Goal: Information Seeking & Learning: Learn about a topic

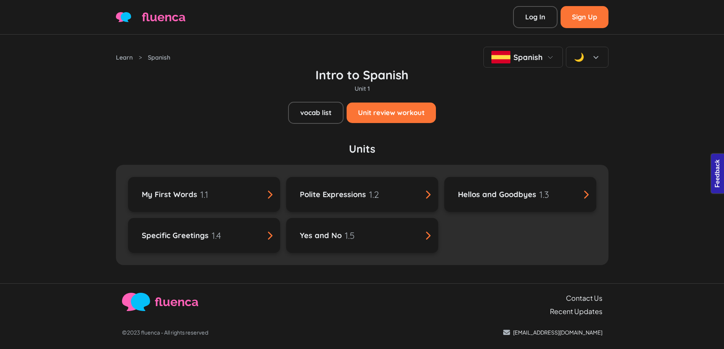
click at [206, 100] on div "Intro to Spanish Unit 1 vocab list Unit review workout" at bounding box center [362, 96] width 492 height 56
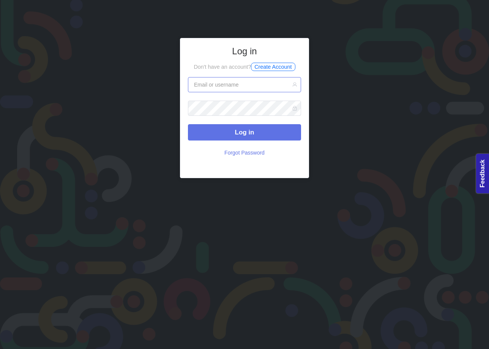
click at [236, 88] on input "text" at bounding box center [244, 84] width 113 height 15
type input "eminkarakan0drive@gmail.com"
click at [188, 124] on button "Log in" at bounding box center [244, 132] width 113 height 16
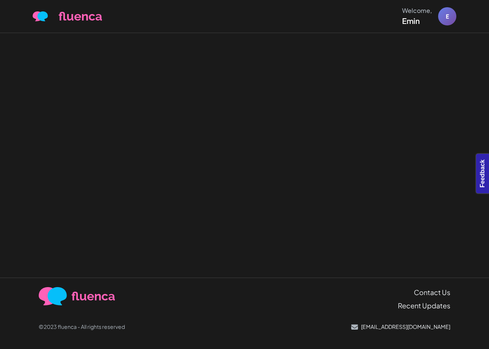
click at [77, 19] on span "fluenca" at bounding box center [81, 16] width 44 height 18
click at [42, 17] on img at bounding box center [40, 16] width 15 height 10
click at [110, 85] on div at bounding box center [244, 155] width 489 height 245
click at [431, 102] on div at bounding box center [244, 155] width 489 height 245
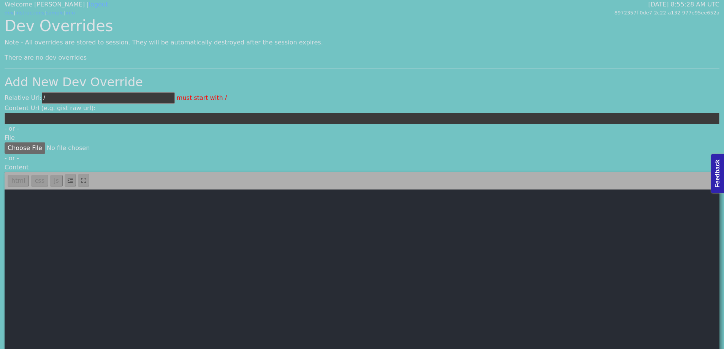
click at [119, 98] on input "/" at bounding box center [108, 97] width 133 height 11
click at [97, 98] on input "/" at bounding box center [108, 97] width 133 height 11
paste input "features/language/pages/language-vocab-practice.vue"
type input "/features/language/pages/language-vocab-practice.vue"
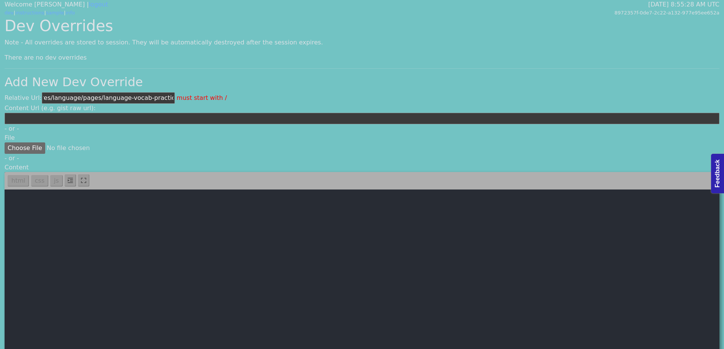
scroll to position [0, 0]
click at [229, 250] on textarea at bounding box center [362, 275] width 715 height 171
paste textarea "<template> <div class="container"> <breadcrump> <template #breadcrumbs> <a href…"
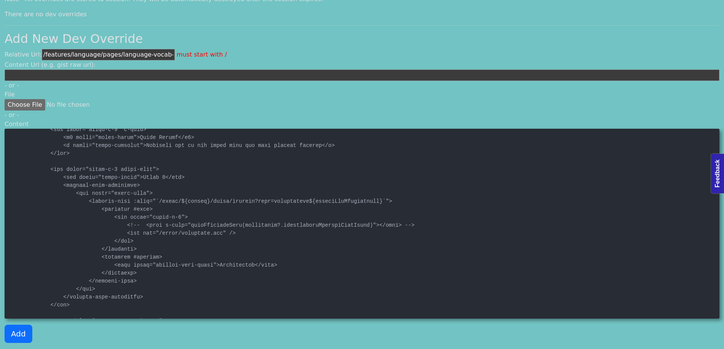
scroll to position [266, 0]
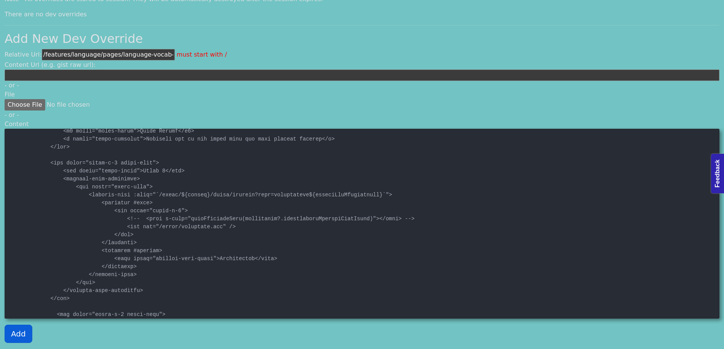
type textarea "<template> <div class="container"> <breadcrump> <template #breadcrumbs> <a href…"
click at [13, 336] on button "Add" at bounding box center [19, 334] width 28 height 18
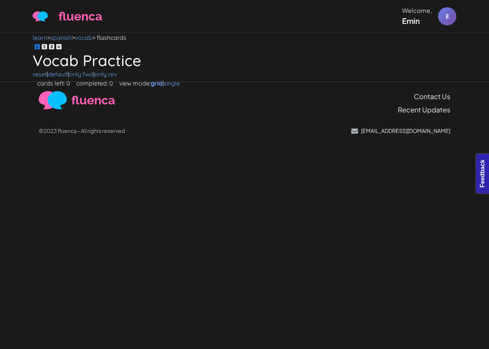
drag, startPoint x: 0, startPoint y: 0, endPoint x: 210, endPoint y: 40, distance: 213.6
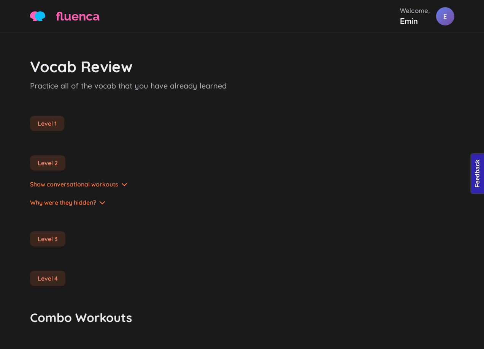
click at [195, 49] on div "Vocab Review Practice all of the vocab that you have already learned Level 1 Le…" at bounding box center [242, 203] width 424 height 340
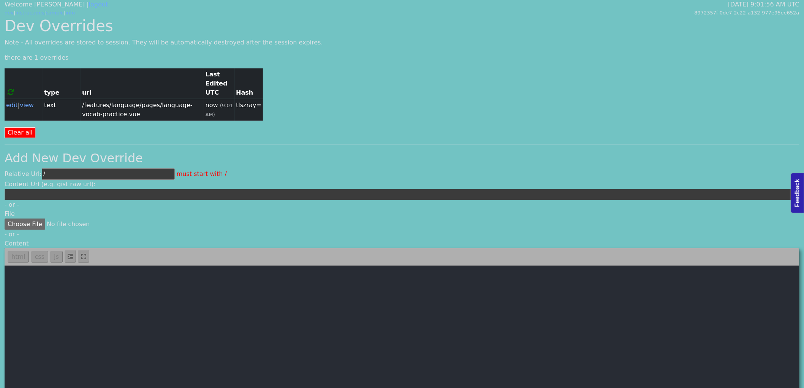
click at [77, 171] on input "/" at bounding box center [108, 173] width 133 height 11
paste input "features/unit/pages/unit-vocab.vue"
type input "/features/unit/pages/unit-vocab.vue"
drag, startPoint x: 124, startPoint y: 382, endPoint x: 131, endPoint y: 372, distance: 11.8
click at [125, 349] on textarea at bounding box center [402, 351] width 795 height 171
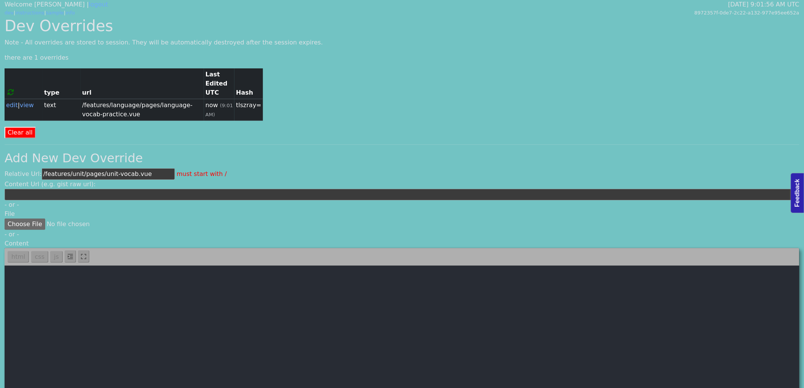
paste textarea "<template> <div class="container"> <breadcrump> <template #breadcrumbs> <a href…"
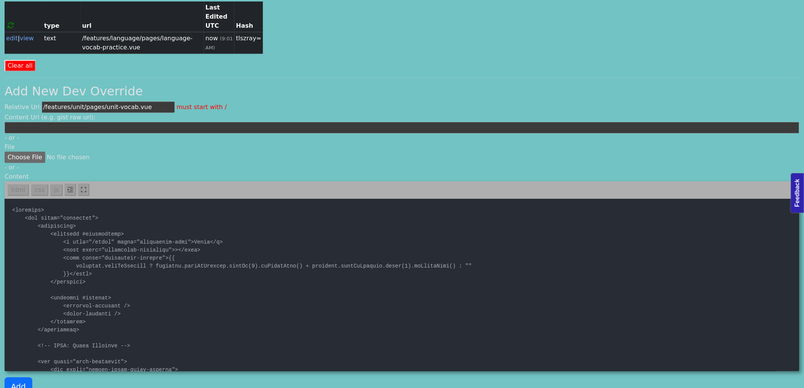
scroll to position [78, 0]
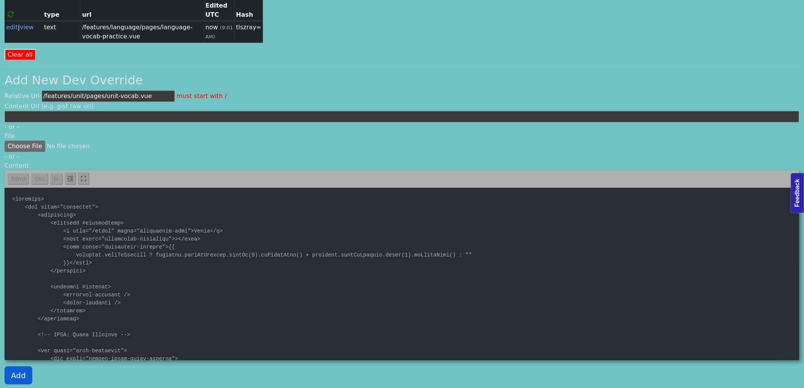
type textarea "<template> <div class="container"> <breadcrump> <template #breadcrumbs> <a href…"
click at [14, 349] on button "Add" at bounding box center [19, 375] width 28 height 18
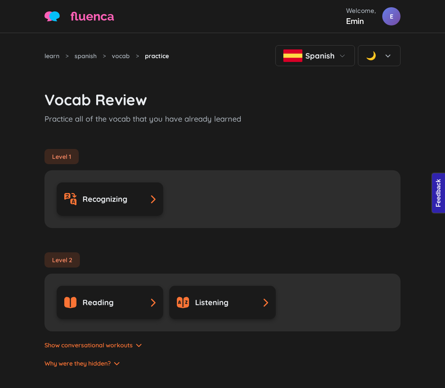
click at [385, 104] on h3 "Vocab Review" at bounding box center [222, 99] width 356 height 18
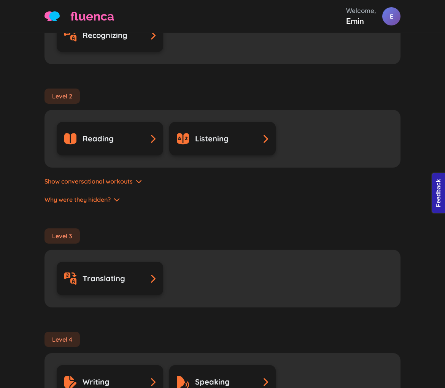
scroll to position [169, 0]
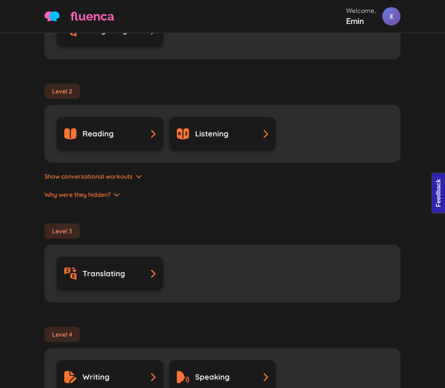
click at [120, 196] on icon at bounding box center [117, 195] width 6 height 6
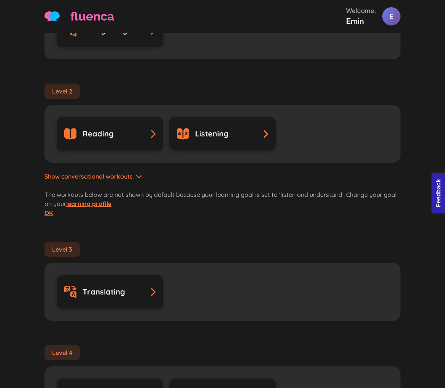
click at [134, 171] on div "Show conversational workouts" at bounding box center [222, 172] width 356 height 18
click at [134, 176] on div "Show conversational workouts" at bounding box center [222, 172] width 356 height 18
click at [138, 176] on icon at bounding box center [139, 176] width 6 height 6
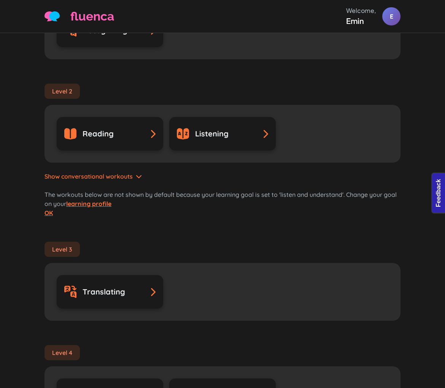
click at [48, 212] on link "OK" at bounding box center [48, 213] width 8 height 8
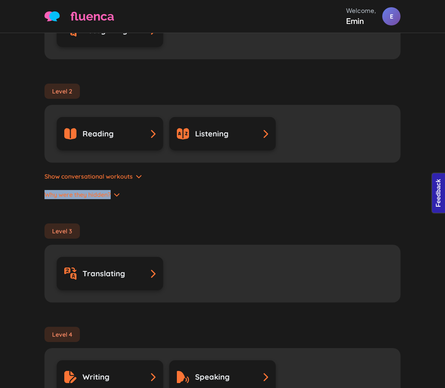
click at [117, 192] on icon at bounding box center [117, 195] width 6 height 6
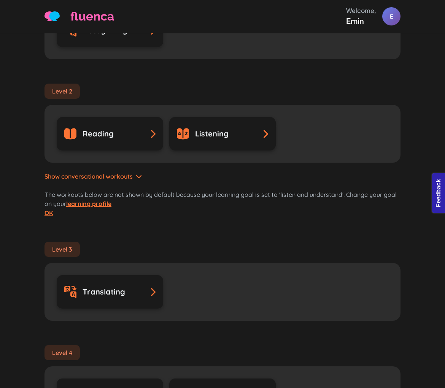
click at [47, 211] on link "OK" at bounding box center [48, 213] width 8 height 8
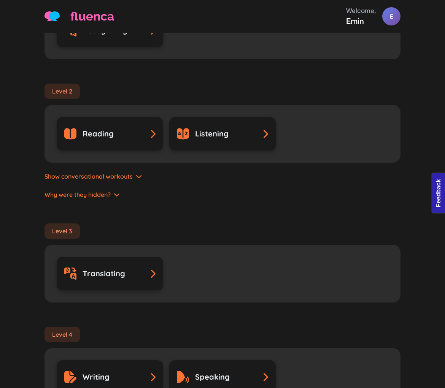
click at [270, 195] on div "Why were they hidden?" at bounding box center [222, 190] width 356 height 18
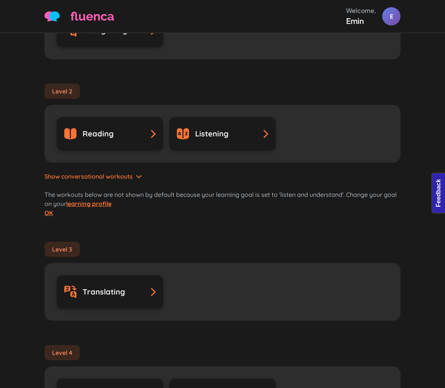
scroll to position [0, 0]
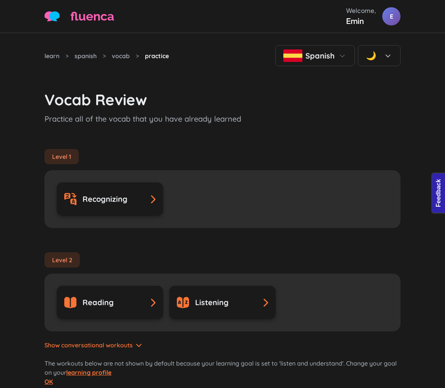
click at [199, 106] on h3 "Vocab Review" at bounding box center [222, 99] width 356 height 18
drag, startPoint x: 152, startPoint y: 103, endPoint x: 101, endPoint y: 101, distance: 51.3
click at [101, 101] on h3 "Vocab Review" at bounding box center [222, 99] width 356 height 18
click at [152, 100] on h3 "Vocab Review" at bounding box center [222, 99] width 356 height 18
click at [149, 101] on h3 "Vocab Review" at bounding box center [222, 99] width 356 height 18
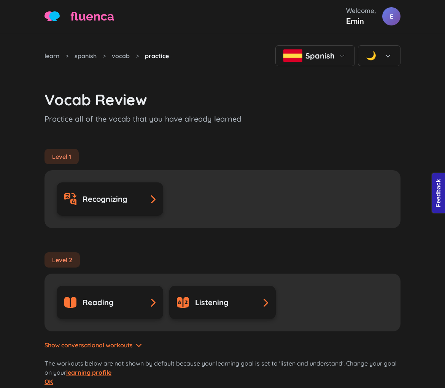
click at [119, 101] on h3 "Vocab Review" at bounding box center [222, 99] width 356 height 18
click at [131, 90] on h3 "Vocab Review" at bounding box center [222, 99] width 356 height 18
click at [142, 103] on h3 "Vocab Review" at bounding box center [222, 99] width 356 height 18
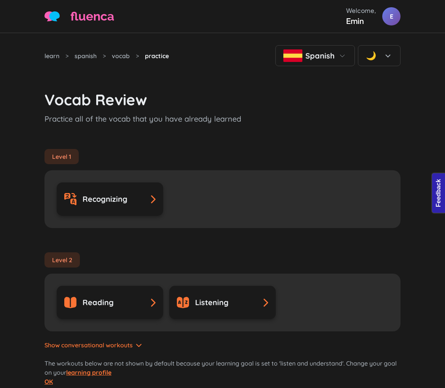
click at [155, 120] on p "Practice all of the vocab that you have already learned" at bounding box center [222, 118] width 356 height 11
click at [173, 136] on div "Level 1 Recognizing" at bounding box center [222, 176] width 356 height 103
click at [146, 94] on h3 "Vocab Review" at bounding box center [222, 99] width 356 height 18
click at [240, 119] on p "Practice all of the vocab that you have already learned" at bounding box center [222, 118] width 356 height 11
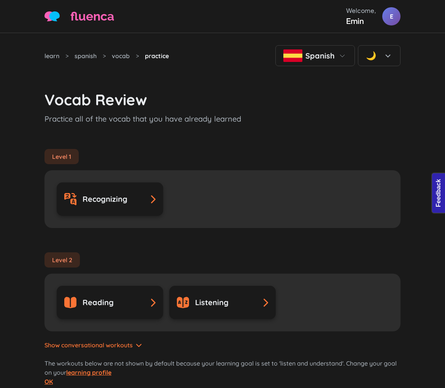
click at [230, 125] on div "Level 1 Recognizing" at bounding box center [222, 176] width 356 height 103
click at [230, 123] on p "Practice all of the vocab that you have already learned" at bounding box center [222, 118] width 356 height 11
click at [247, 116] on p "Practice all of the vocab that you have already learned" at bounding box center [222, 118] width 356 height 11
click at [237, 119] on p "Practice all of the vocab that you have already learned" at bounding box center [222, 118] width 356 height 11
click at [237, 121] on p "Practice all of the vocab that you have already learned" at bounding box center [222, 118] width 356 height 11
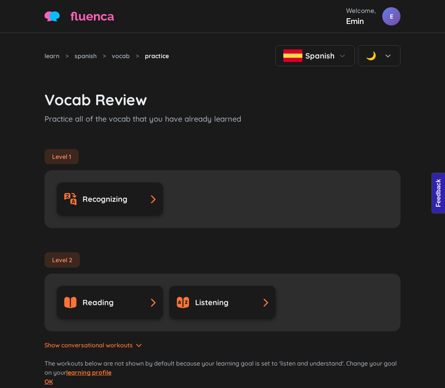
click at [244, 118] on p "Practice all of the vocab that you have already learned" at bounding box center [222, 118] width 356 height 11
click at [241, 118] on p "Practice all of the vocab that you have already learned" at bounding box center [222, 118] width 356 height 11
click at [237, 123] on p "Practice all of the vocab that you have already learned" at bounding box center [222, 118] width 356 height 11
click at [236, 123] on p "Practice all of the vocab that you have already learned" at bounding box center [222, 118] width 356 height 11
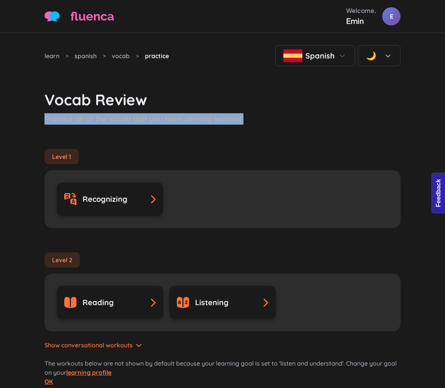
click at [236, 123] on p "Practice all of the vocab that you have already learned" at bounding box center [222, 118] width 356 height 11
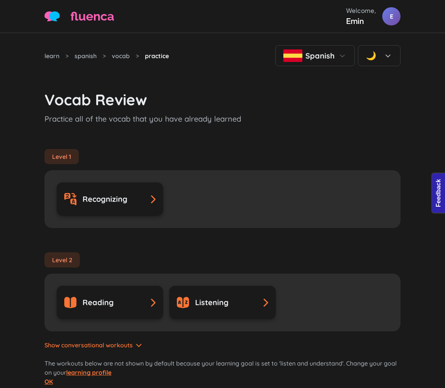
click at [155, 101] on h3 "Vocab Review" at bounding box center [222, 99] width 356 height 18
click at [139, 100] on h3 "Vocab Review" at bounding box center [222, 99] width 356 height 18
click at [187, 110] on div "Vocab Review Practice all of the vocab that you have already learned" at bounding box center [222, 107] width 356 height 34
click at [170, 132] on div "Level 1 Recognizing" at bounding box center [222, 176] width 356 height 103
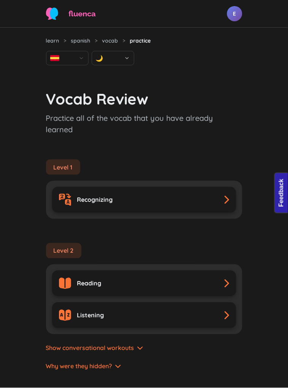
click at [214, 150] on div "Level 1 Recognizing" at bounding box center [144, 177] width 196 height 84
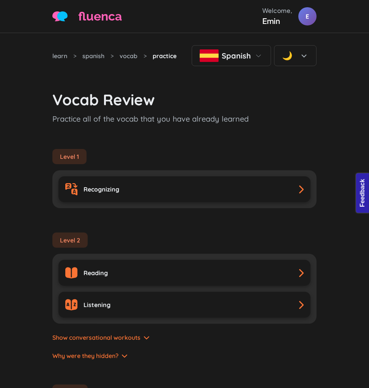
click at [163, 120] on p "Practice all of the vocab that you have already learned" at bounding box center [184, 118] width 264 height 11
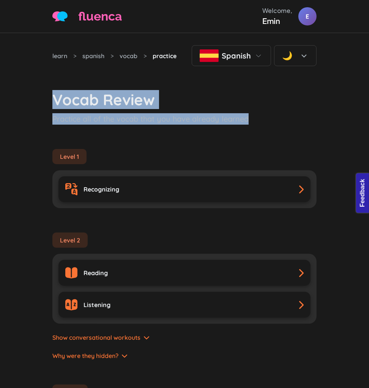
drag, startPoint x: 257, startPoint y: 117, endPoint x: 50, endPoint y: 95, distance: 208.6
click at [50, 95] on div "learn > spanish > vocab > practice Spanish 🌙 Vocab Review Practice all of the v…" at bounding box center [185, 395] width 274 height 725
click at [85, 96] on h3 "Vocab Review" at bounding box center [184, 99] width 264 height 18
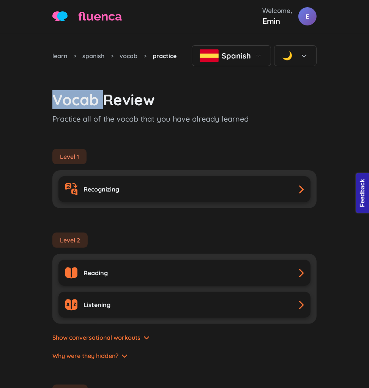
click at [85, 96] on h3 "Vocab Review" at bounding box center [184, 99] width 264 height 18
click at [156, 108] on h3 "Vocab Review" at bounding box center [184, 99] width 264 height 18
click at [160, 97] on h3 "Vocab Review" at bounding box center [184, 99] width 264 height 18
click at [287, 99] on h3 "Vocab Review" at bounding box center [184, 99] width 264 height 18
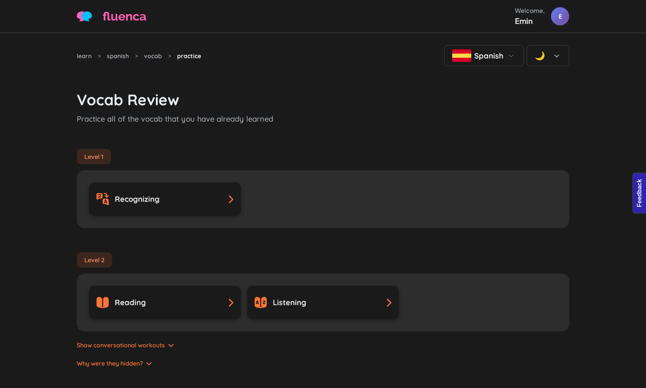
click at [324, 109] on div "Vocab Review Practice all of the vocab that you have already learned" at bounding box center [323, 107] width 492 height 34
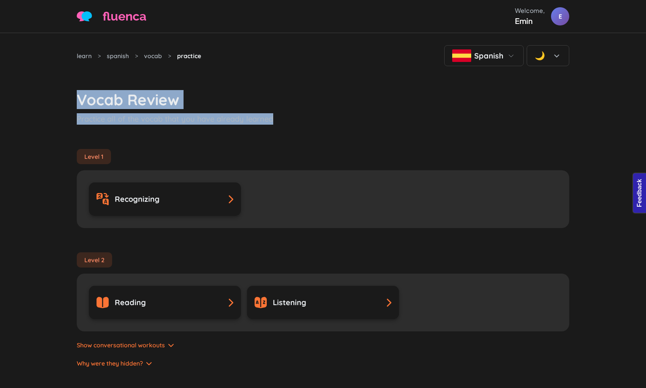
drag, startPoint x: 277, startPoint y: 115, endPoint x: 74, endPoint y: 85, distance: 205.1
click at [74, 85] on div "learn > spanish > vocab > practice Spanish 🌙 Vocab Review Practice all of the v…" at bounding box center [323, 381] width 502 height 696
click at [134, 92] on h3 "Vocab Review" at bounding box center [323, 99] width 492 height 18
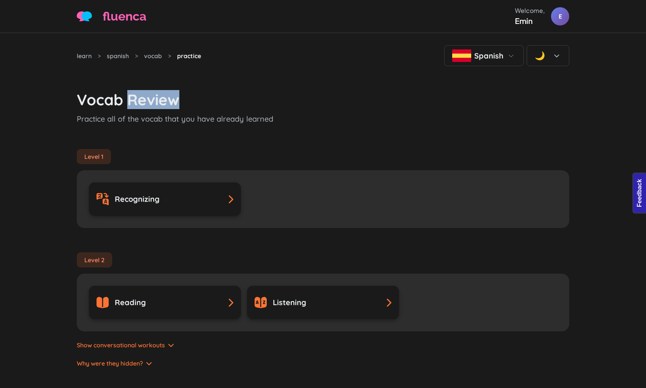
click at [134, 92] on h3 "Vocab Review" at bounding box center [323, 99] width 492 height 18
click at [198, 94] on h3 "Vocab Review" at bounding box center [323, 99] width 492 height 18
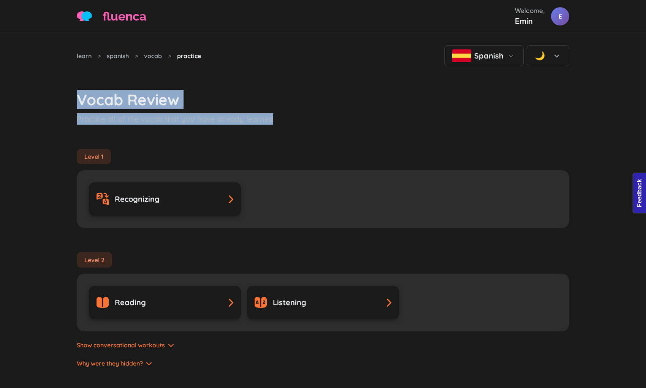
drag, startPoint x: 294, startPoint y: 123, endPoint x: 78, endPoint y: 93, distance: 218.0
click at [78, 93] on div "Vocab Review Practice all of the vocab that you have already learned" at bounding box center [323, 107] width 492 height 34
click at [132, 97] on h3 "Vocab Review" at bounding box center [323, 99] width 492 height 18
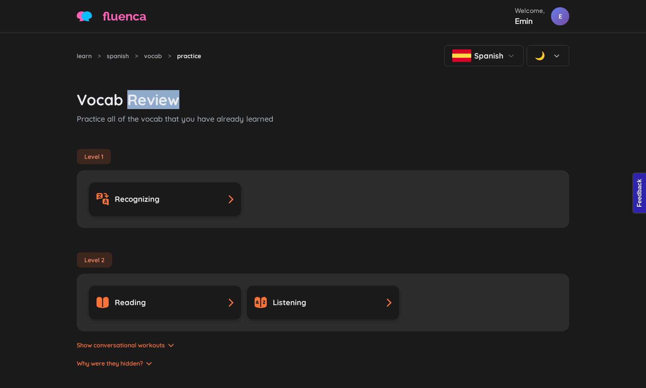
click at [132, 97] on h3 "Vocab Review" at bounding box center [323, 99] width 492 height 18
drag, startPoint x: 207, startPoint y: 108, endPoint x: 268, endPoint y: 116, distance: 60.9
click at [207, 108] on h3 "Vocab Review" at bounding box center [323, 99] width 492 height 18
click at [284, 119] on p "Practice all of the vocab that you have already learned" at bounding box center [323, 118] width 492 height 11
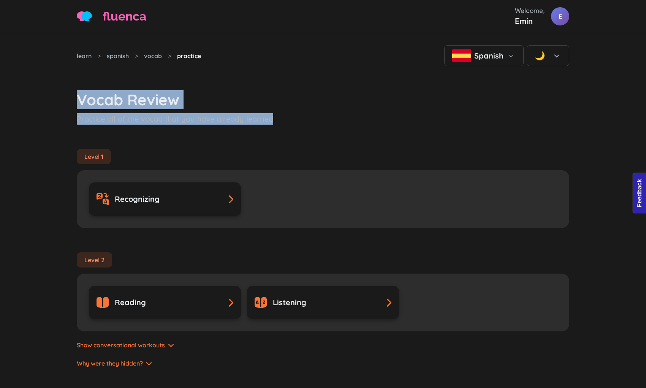
drag, startPoint x: 283, startPoint y: 117, endPoint x: 70, endPoint y: 93, distance: 214.1
click at [70, 93] on div "learn > spanish > vocab > practice Spanish 🌙 Vocab Review Practice all of the v…" at bounding box center [323, 381] width 646 height 696
click at [175, 94] on h3 "Vocab Review" at bounding box center [323, 99] width 492 height 18
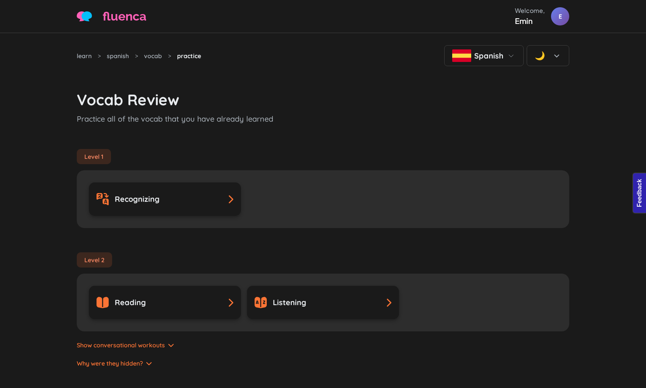
click at [175, 94] on h3 "Vocab Review" at bounding box center [323, 99] width 492 height 18
click at [170, 79] on div at bounding box center [170, 79] width 0 height 0
click at [193, 108] on h3 "Vocab Review" at bounding box center [323, 99] width 492 height 18
click at [145, 91] on h3 "Vocab Review" at bounding box center [323, 99] width 492 height 18
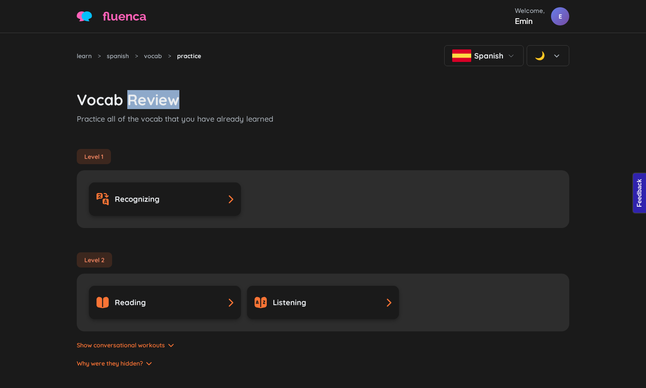
click at [145, 91] on h3 "Vocab Review" at bounding box center [323, 99] width 492 height 18
click at [230, 123] on p "Practice all of the vocab that you have already learned" at bounding box center [323, 118] width 492 height 11
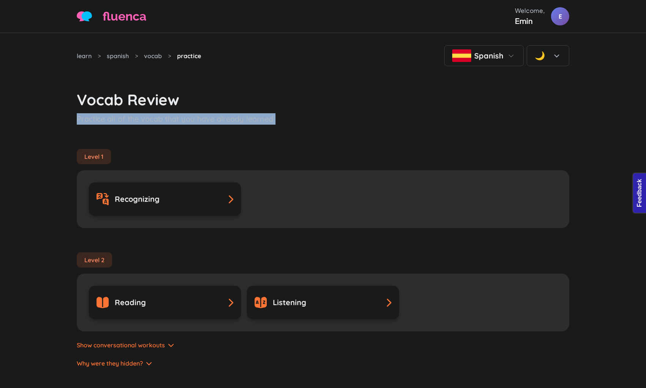
click at [230, 123] on p "Practice all of the vocab that you have already learned" at bounding box center [323, 118] width 492 height 11
click at [225, 124] on div at bounding box center [225, 124] width 0 height 0
click at [219, 119] on p "Practice all of the vocab that you have already learned" at bounding box center [323, 118] width 492 height 11
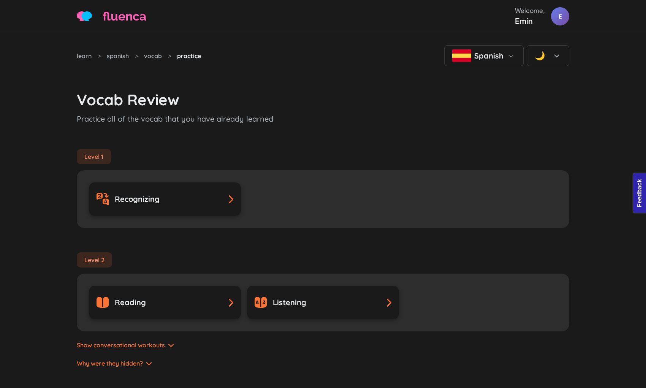
click at [151, 97] on h3 "Vocab Review" at bounding box center [323, 99] width 492 height 18
click at [146, 79] on div at bounding box center [146, 79] width 0 height 0
click at [205, 118] on p "Practice all of the vocab that you have already learned" at bounding box center [323, 118] width 492 height 11
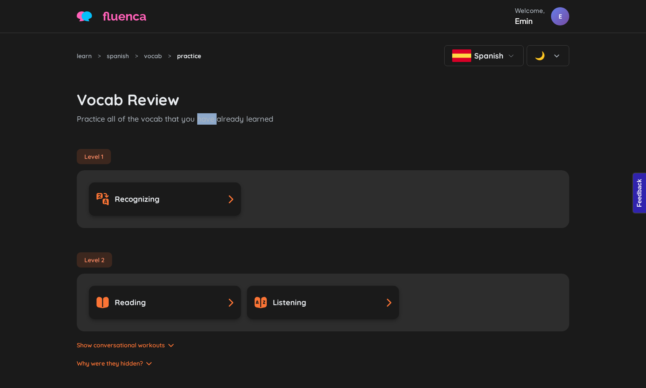
click at [205, 118] on p "Practice all of the vocab that you have already learned" at bounding box center [323, 118] width 492 height 11
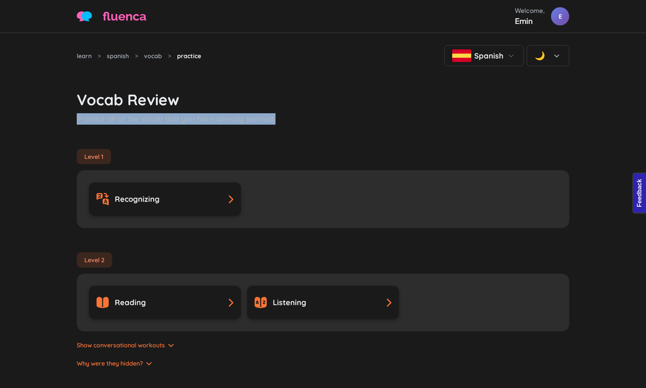
click at [205, 118] on p "Practice all of the vocab that you have already learned" at bounding box center [323, 118] width 492 height 11
click at [200, 104] on div at bounding box center [200, 104] width 0 height 0
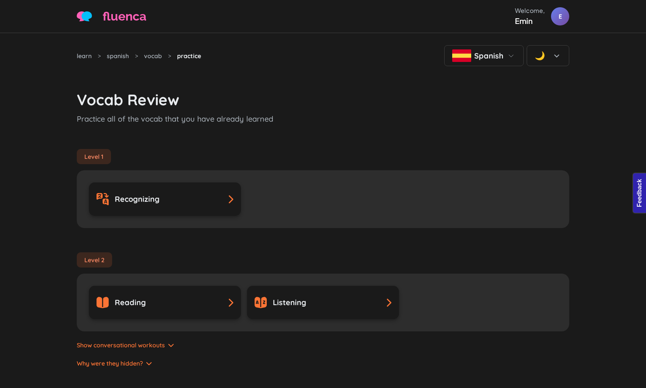
click at [181, 103] on h3 "Vocab Review" at bounding box center [323, 99] width 492 height 18
click at [163, 99] on h3 "Vocab Review" at bounding box center [323, 99] width 492 height 18
click at [444, 50] on div "Spanish" at bounding box center [483, 55] width 63 height 13
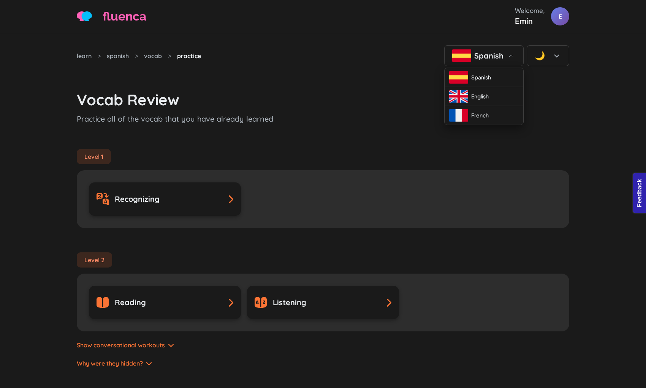
click at [444, 48] on div "🌙" at bounding box center [548, 55] width 43 height 21
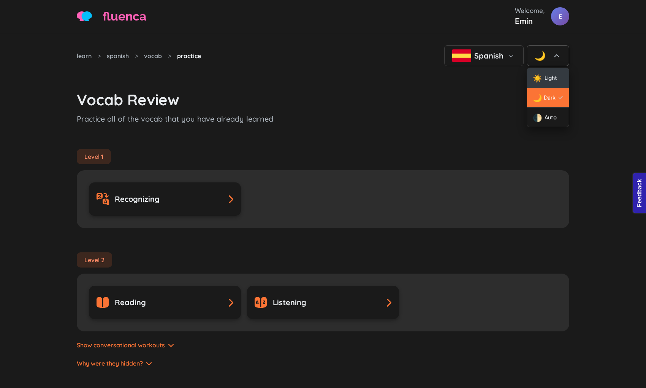
click at [444, 74] on span "Light" at bounding box center [551, 78] width 13 height 8
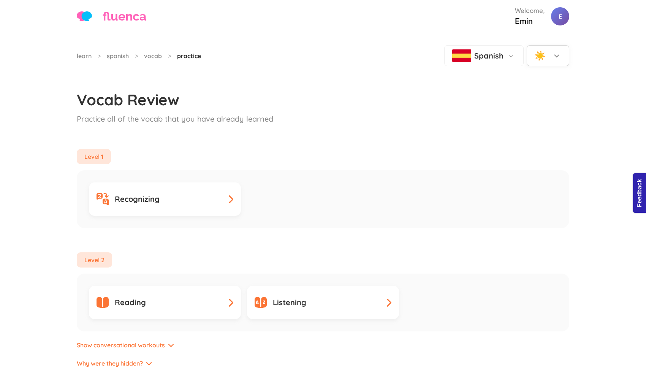
click at [444, 54] on div "☀️" at bounding box center [548, 55] width 27 height 13
click at [444, 93] on span "Dark" at bounding box center [551, 97] width 12 height 8
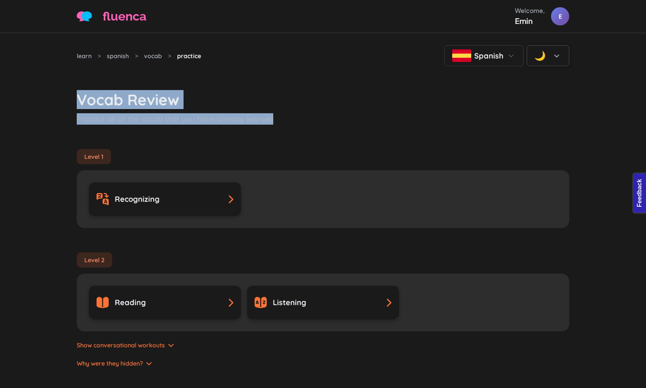
drag, startPoint x: 278, startPoint y: 119, endPoint x: 80, endPoint y: 96, distance: 199.3
click at [80, 96] on div "Vocab Review Practice all of the vocab that you have already learned" at bounding box center [323, 107] width 492 height 34
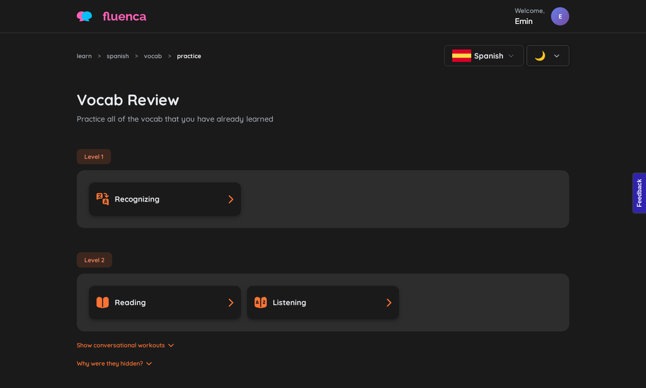
click at [296, 128] on div "Level 1 Recognizing" at bounding box center [323, 176] width 492 height 103
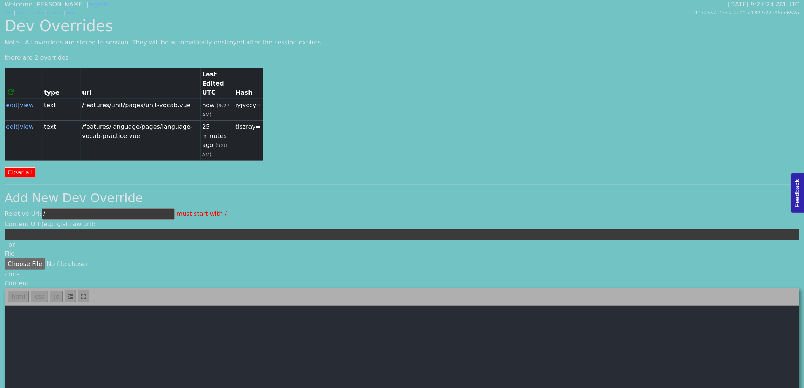
click at [231, 191] on h2 "Add New Dev Override" at bounding box center [402, 198] width 795 height 14
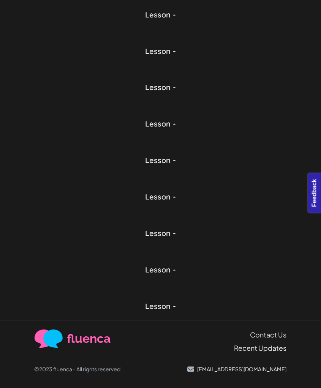
scroll to position [784, 0]
